Goal: Task Accomplishment & Management: Manage account settings

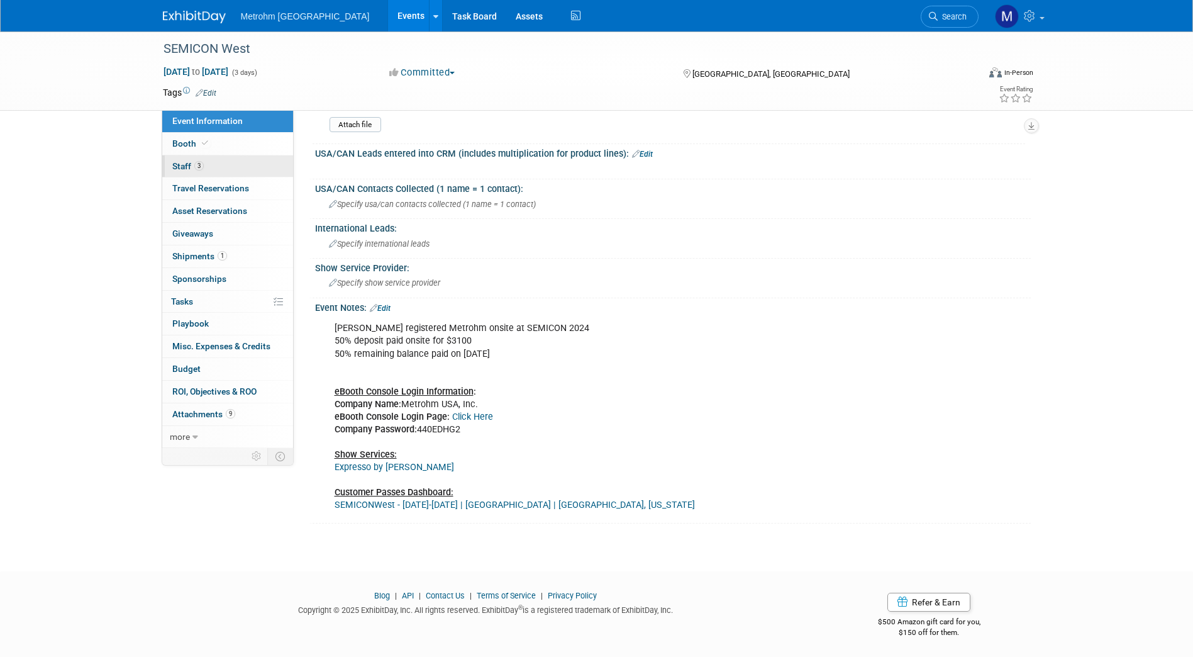
click at [240, 155] on link "3 Staff 3" at bounding box center [227, 166] width 131 height 22
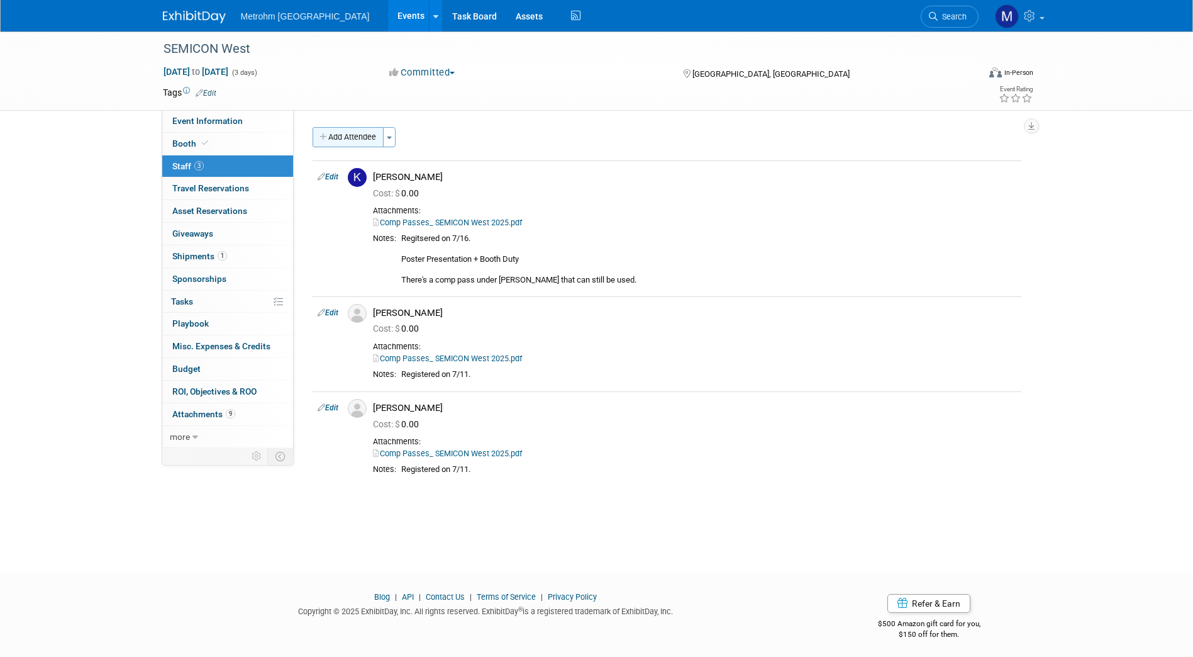
click at [365, 142] on button "Add Attendee" at bounding box center [348, 137] width 71 height 20
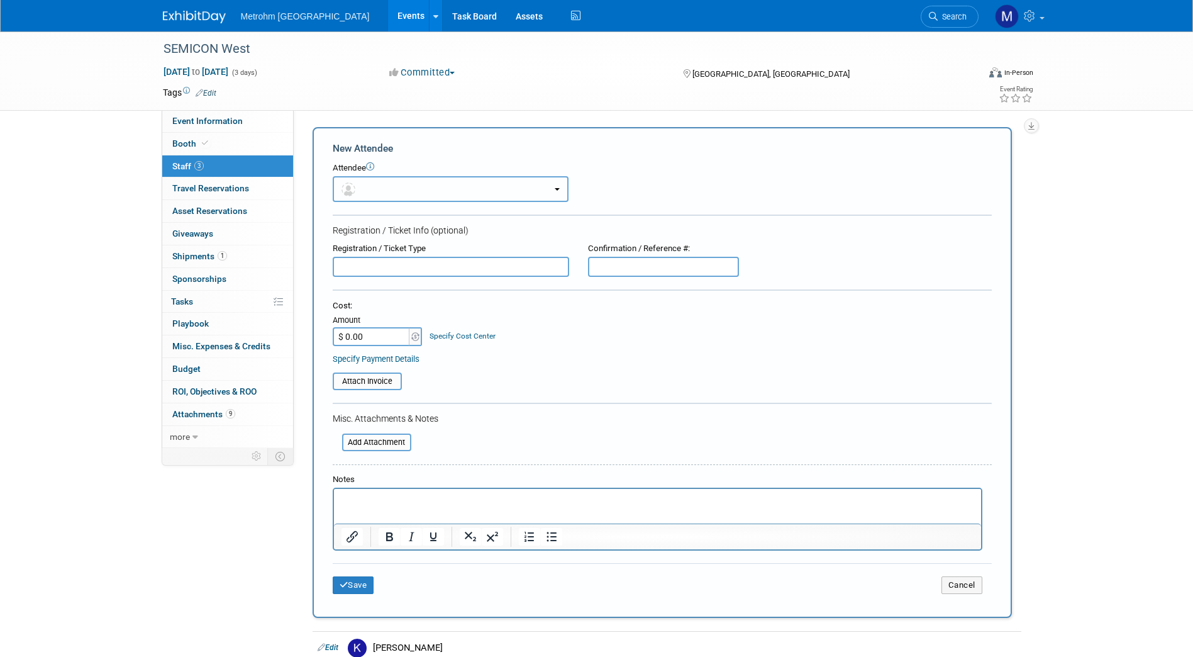
click at [386, 184] on button "button" at bounding box center [451, 189] width 236 height 26
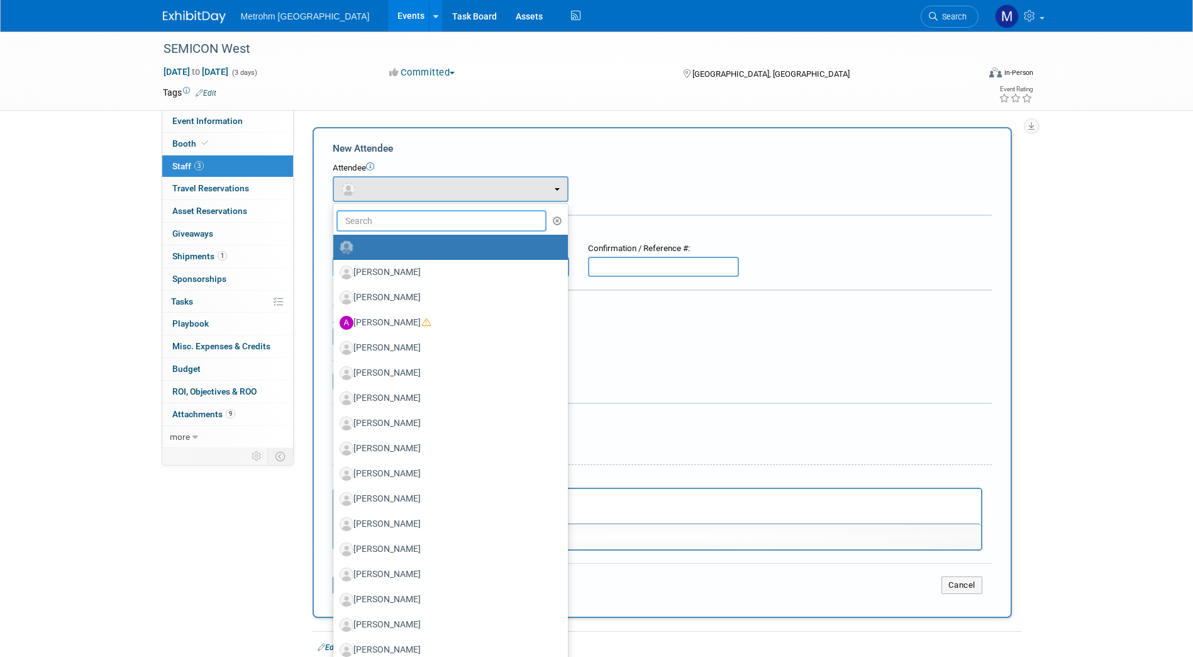
click at [391, 221] on input "text" at bounding box center [442, 220] width 211 height 21
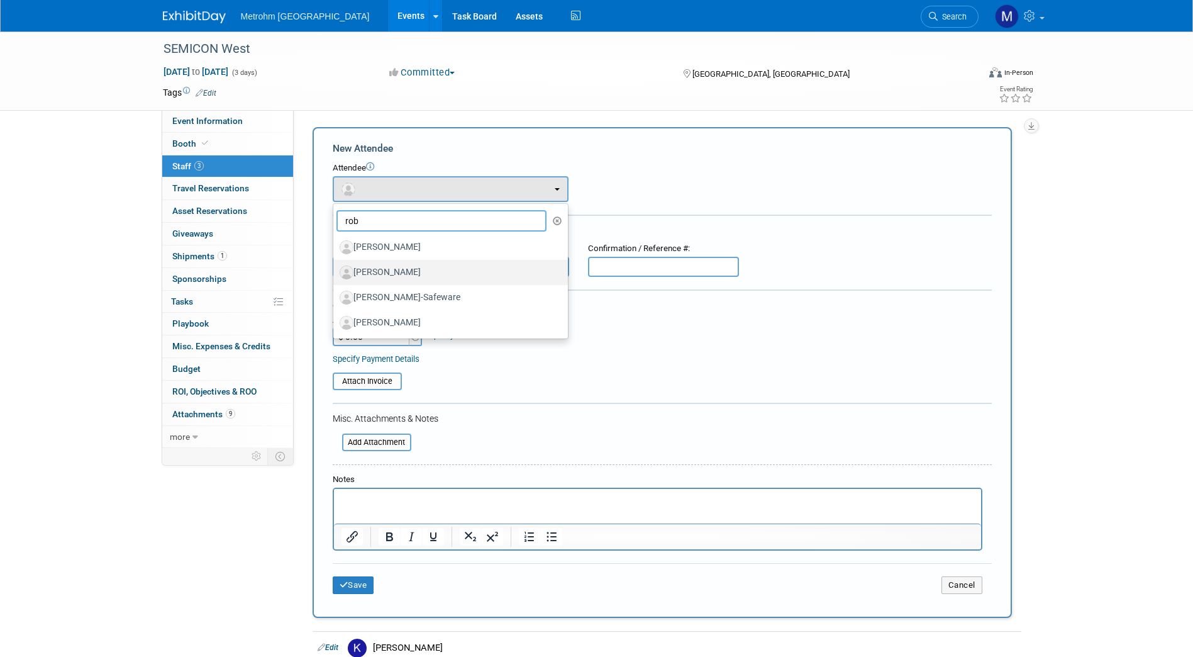
type input "rob"
click at [382, 276] on label "[PERSON_NAME]" at bounding box center [448, 272] width 216 height 20
click at [335, 275] on input "[PERSON_NAME]" at bounding box center [331, 271] width 8 height 8
select select "34f9f71e-3b87-413c-8115-43e659e1f2e5"
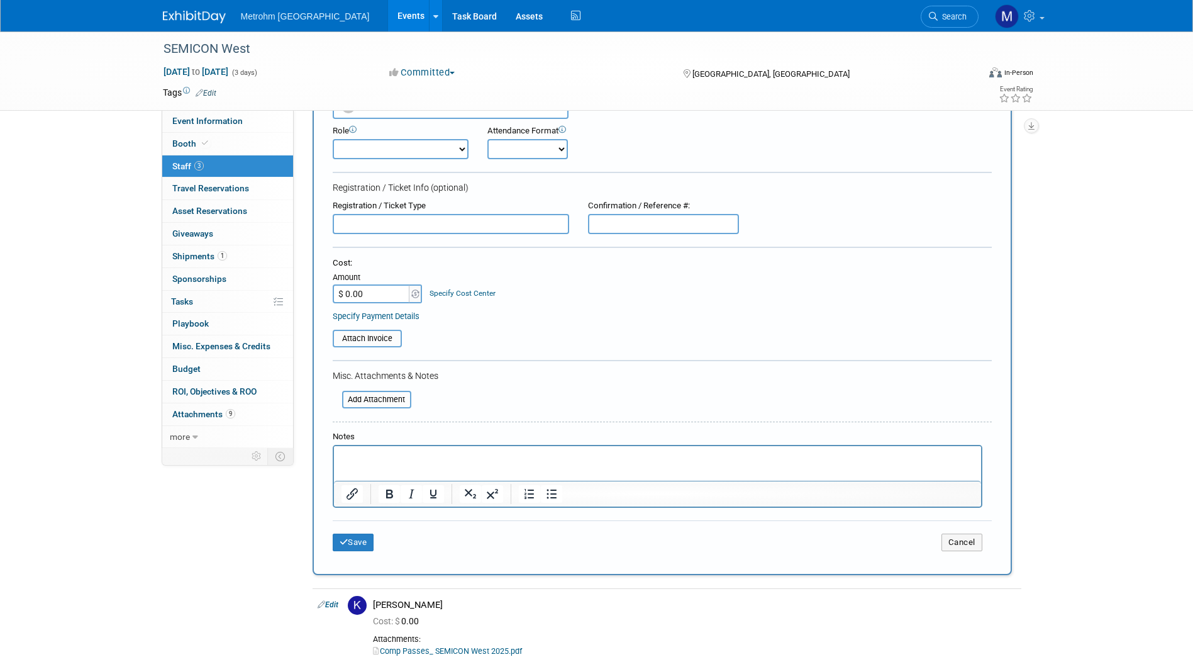
scroll to position [82, 0]
click at [382, 398] on input "file" at bounding box center [335, 400] width 150 height 15
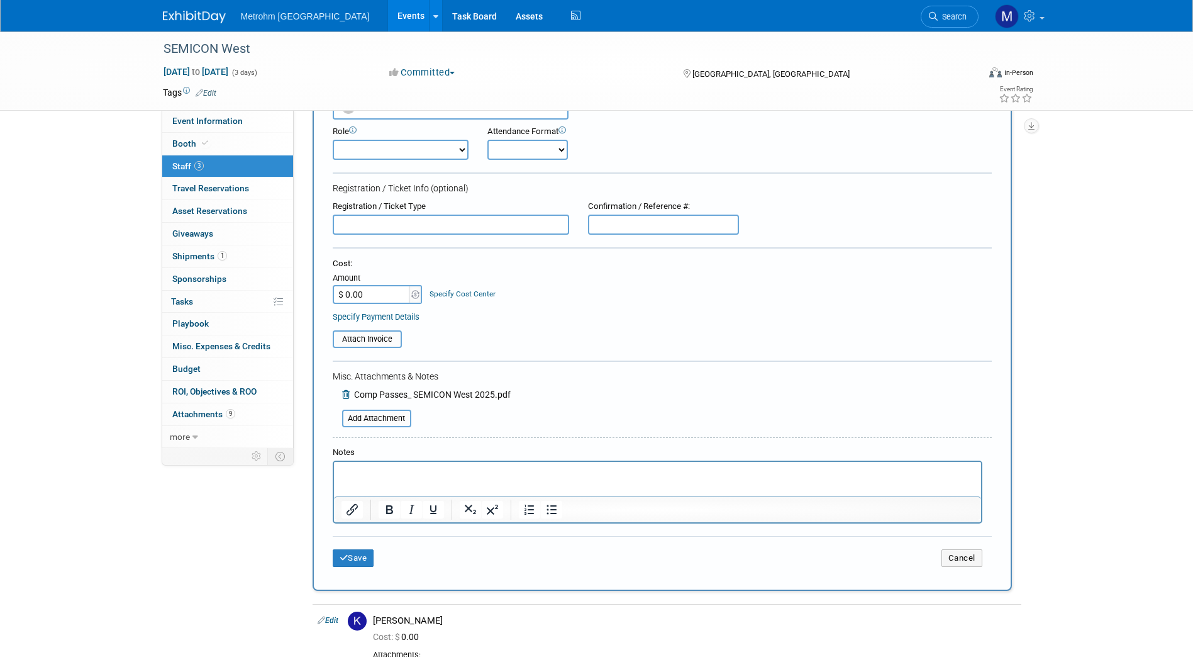
click at [387, 479] on html at bounding box center [656, 471] width 647 height 18
click at [362, 564] on button "Save" at bounding box center [354, 558] width 42 height 18
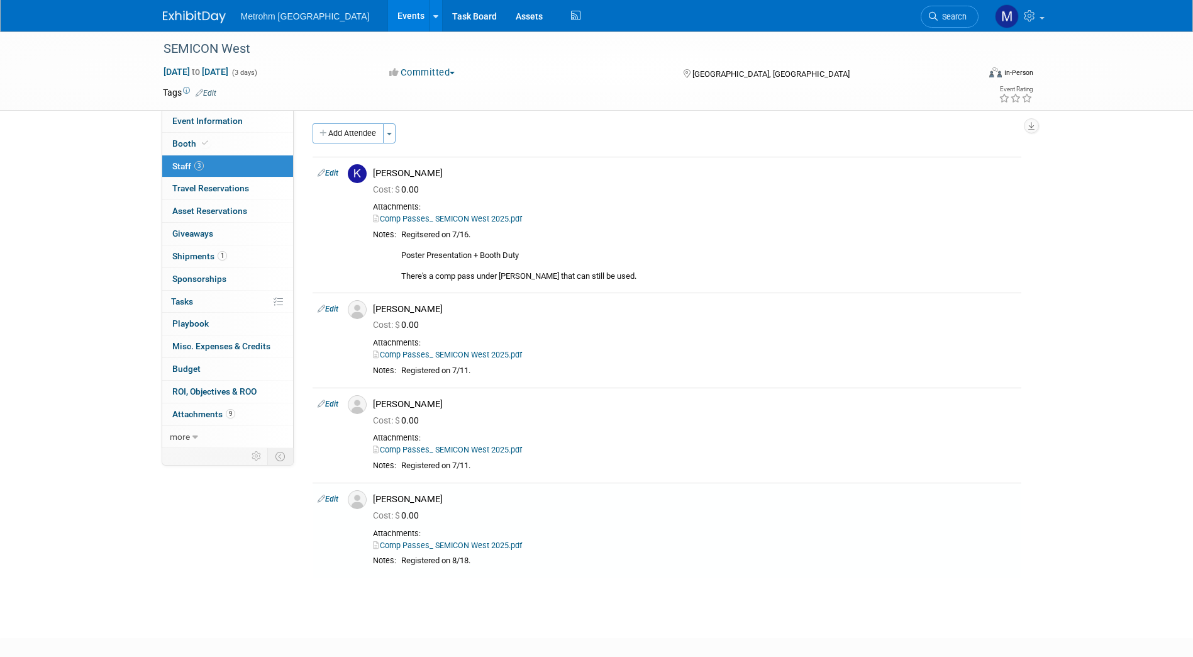
scroll to position [73, 0]
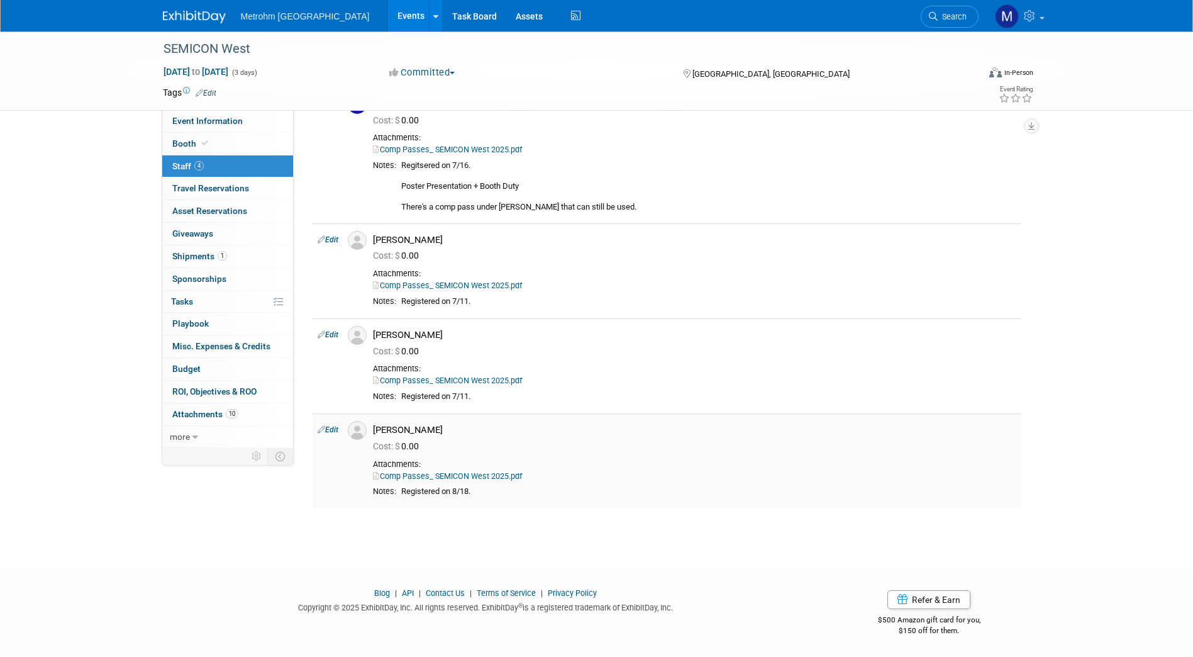
click at [437, 472] on link "Comp Passes_ SEMICON West 2025.pdf" at bounding box center [447, 475] width 149 height 9
click at [460, 474] on link "Comp Passes_ SEMICON West 2025.pdf" at bounding box center [447, 475] width 149 height 9
click at [326, 429] on link "Edit" at bounding box center [328, 429] width 21 height 9
select select "34f9f71e-3b87-413c-8115-43e659e1f2e5"
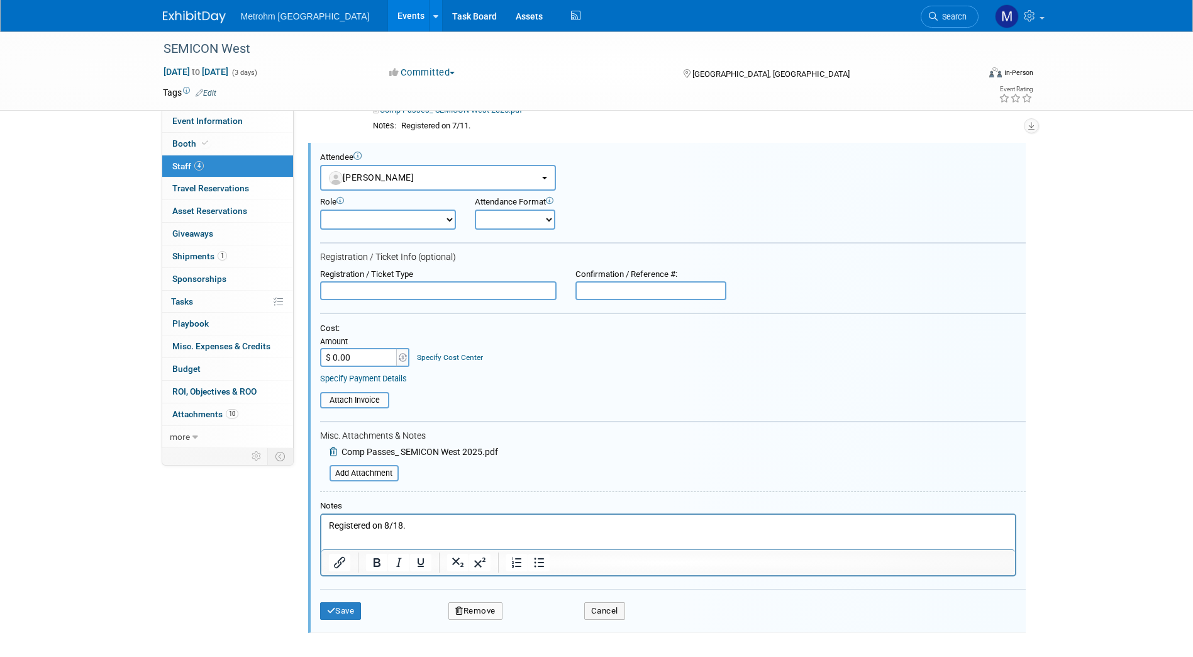
scroll to position [0, 0]
click at [336, 454] on icon at bounding box center [335, 451] width 10 height 9
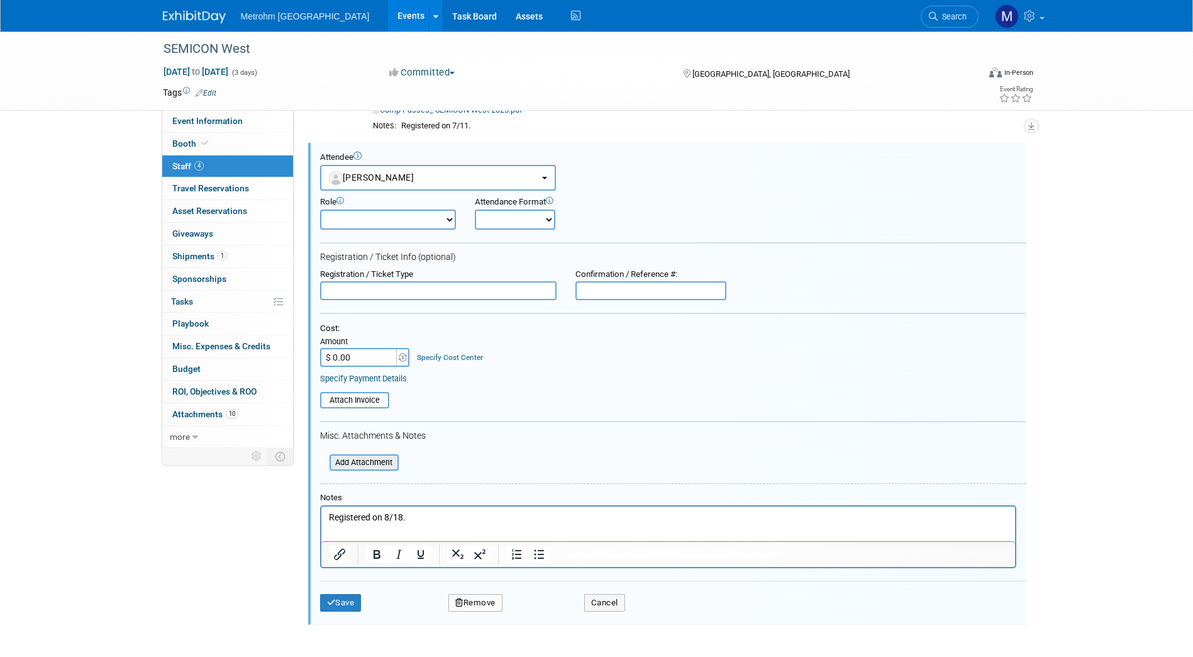
click at [350, 461] on input "file" at bounding box center [323, 462] width 150 height 14
click at [374, 465] on input "file" at bounding box center [323, 462] width 150 height 14
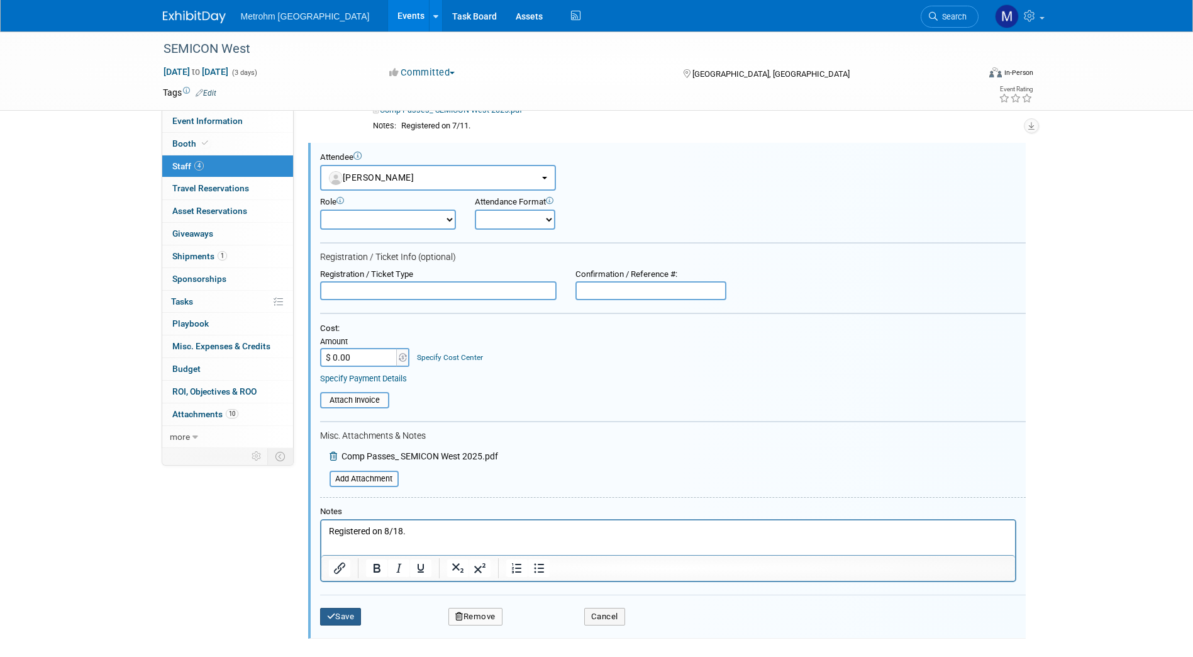
click at [348, 616] on button "Save" at bounding box center [341, 617] width 42 height 18
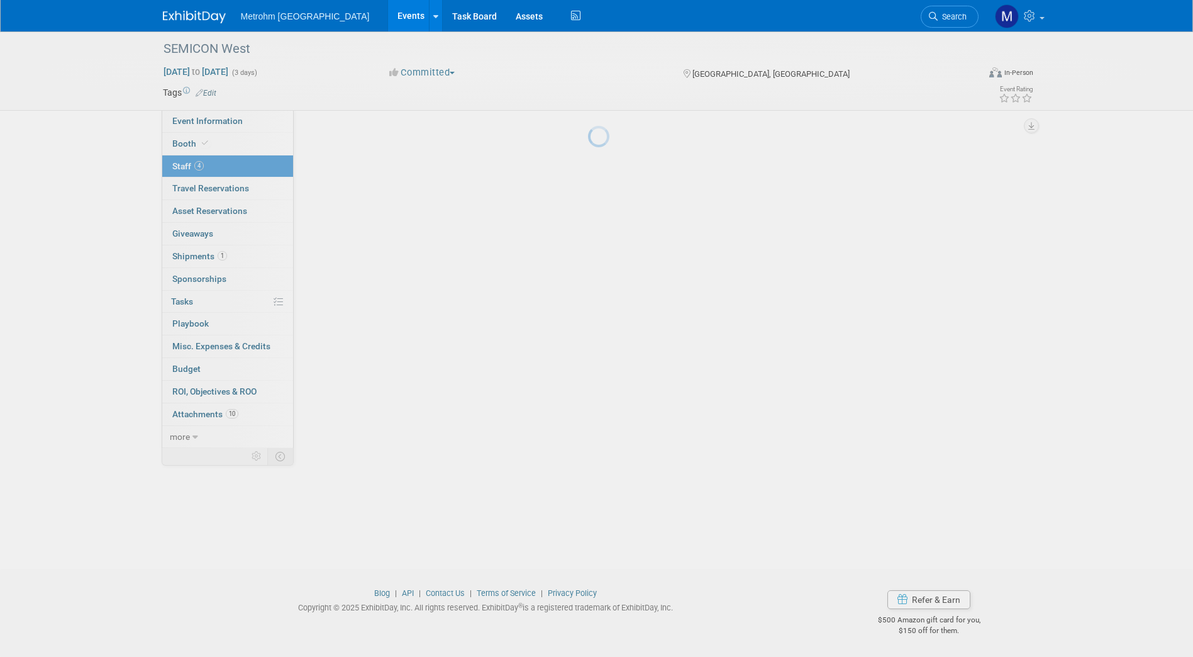
scroll to position [73, 0]
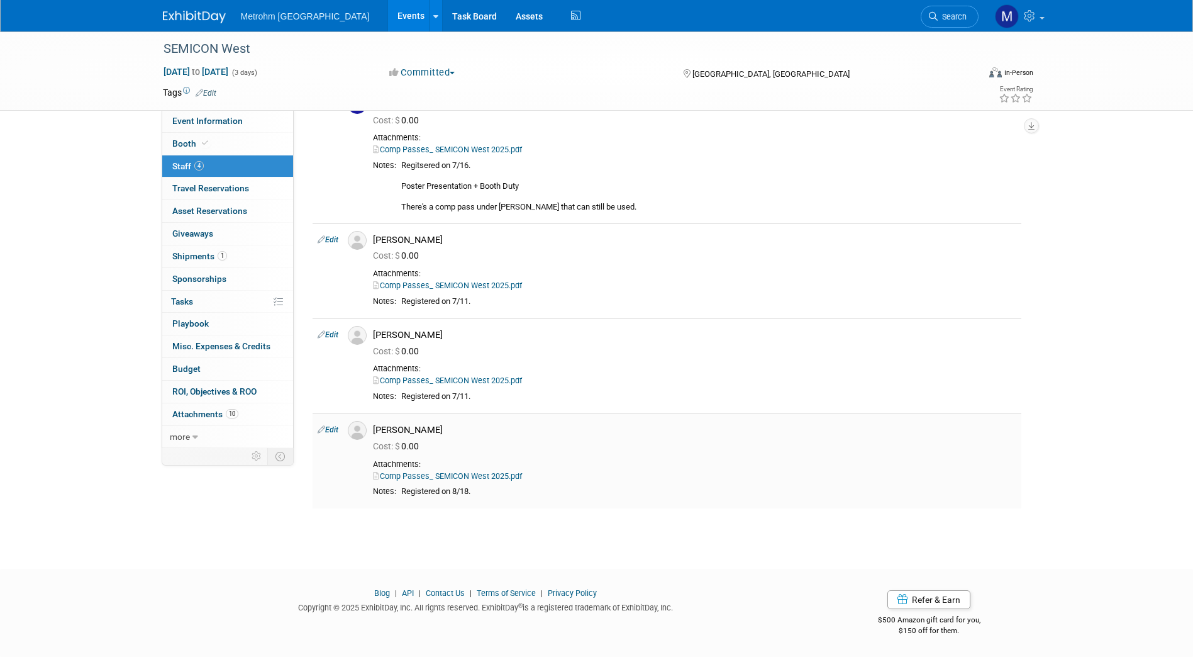
click at [413, 479] on link "Comp Passes_ SEMICON West 2025.pdf" at bounding box center [447, 475] width 149 height 9
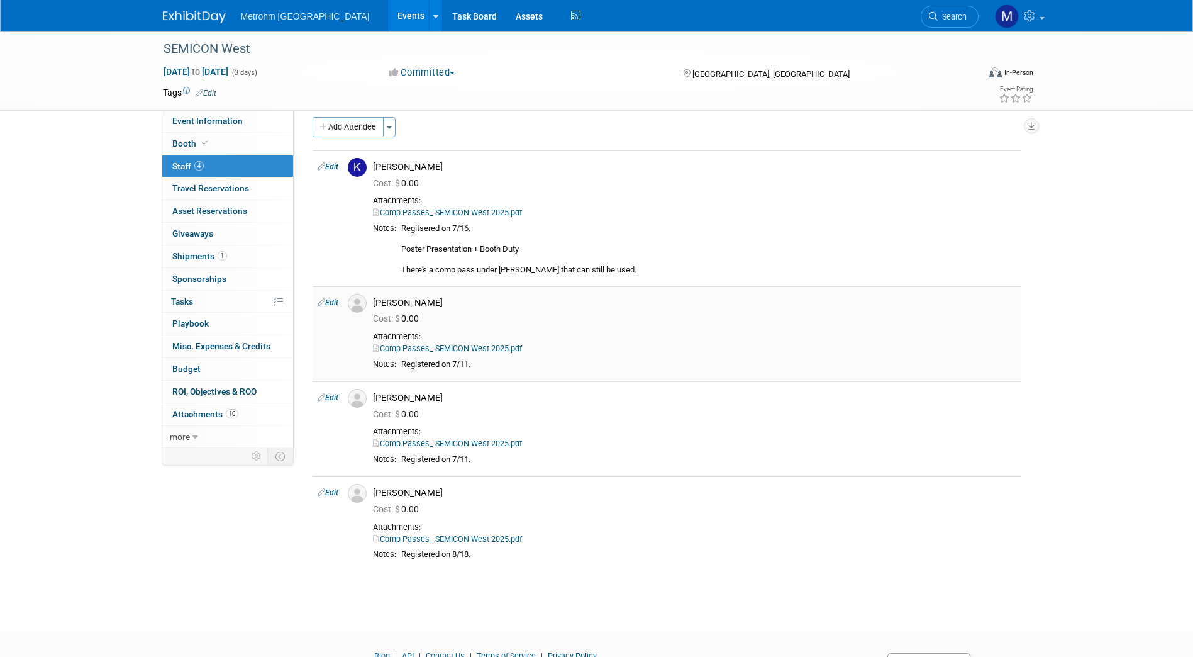
scroll to position [0, 0]
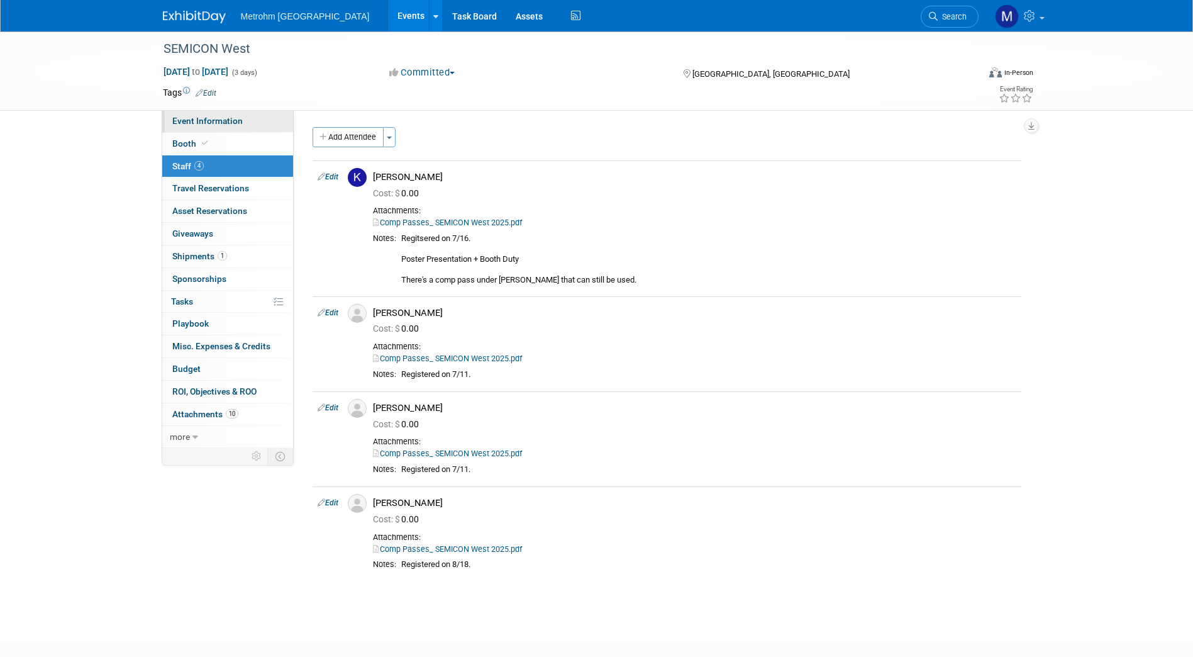
click at [259, 131] on link "Event Information" at bounding box center [227, 121] width 131 height 22
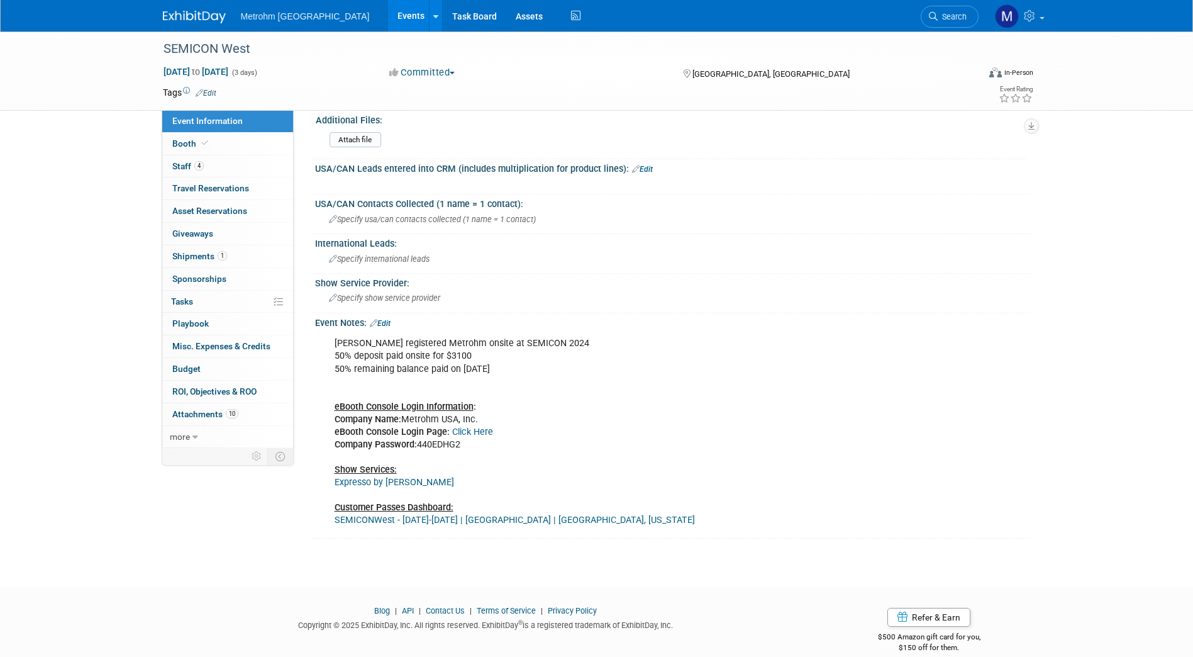
scroll to position [755, 0]
click at [478, 515] on link "SEMICONWest - [DATE]-[DATE] | [GEOGRAPHIC_DATA] | [GEOGRAPHIC_DATA], [US_STATE]" at bounding box center [515, 519] width 360 height 11
click at [209, 262] on link "1 Shipments 1" at bounding box center [227, 256] width 131 height 22
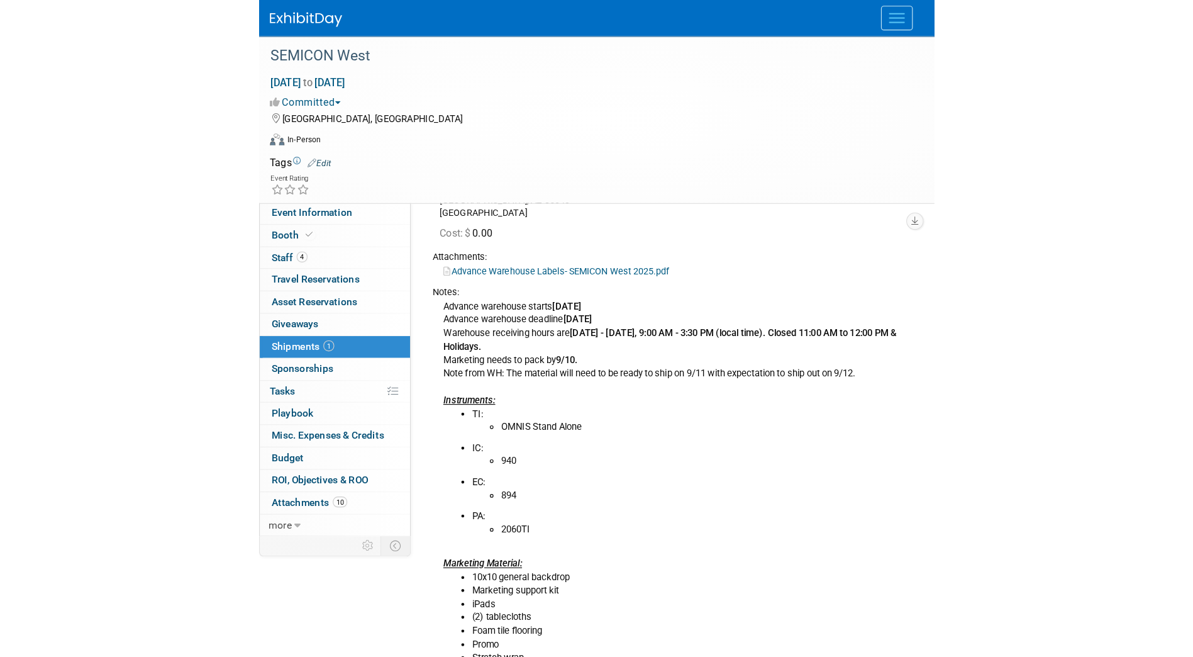
scroll to position [225, 0]
